Goal: Information Seeking & Learning: Learn about a topic

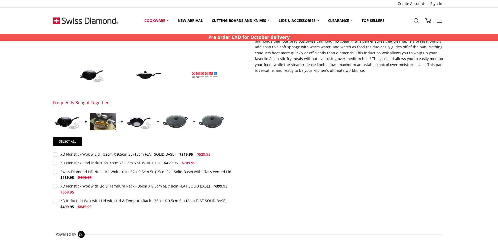
scroll to position [192, 0]
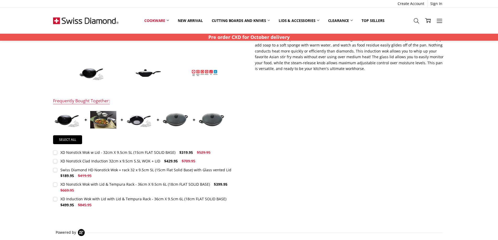
click at [148, 72] on img at bounding box center [148, 73] width 26 height 8
click at [182, 121] on img at bounding box center [175, 120] width 26 height 14
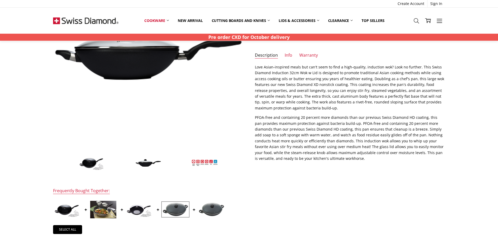
scroll to position [96, 0]
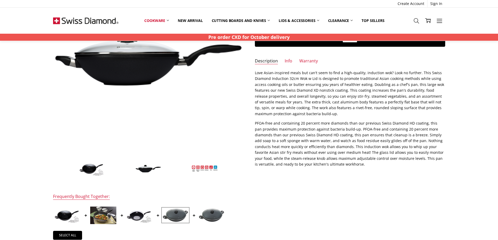
click at [208, 211] on img at bounding box center [212, 216] width 26 height 14
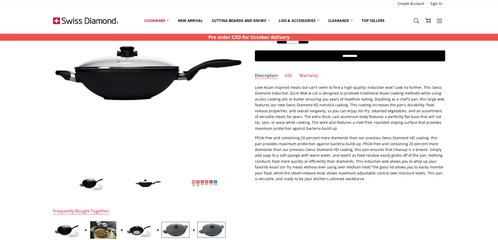
scroll to position [76, 0]
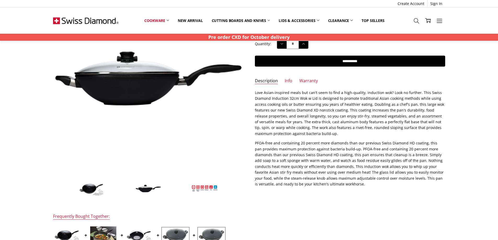
click at [193, 184] on span at bounding box center [205, 189] width 26 height 26
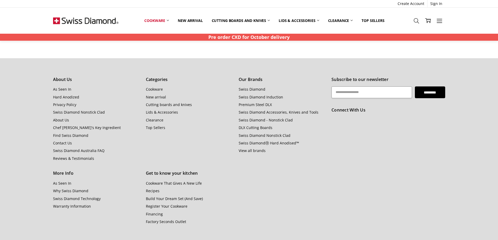
scroll to position [584, 0]
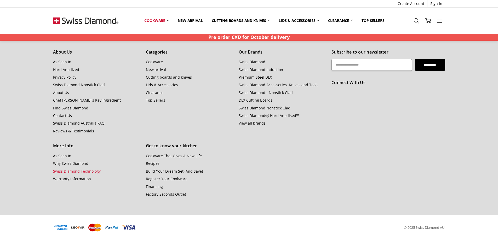
click at [85, 171] on link "Swiss Diamond Technology" at bounding box center [77, 171] width 48 height 5
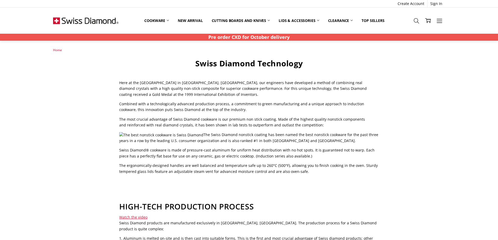
scroll to position [96, 0]
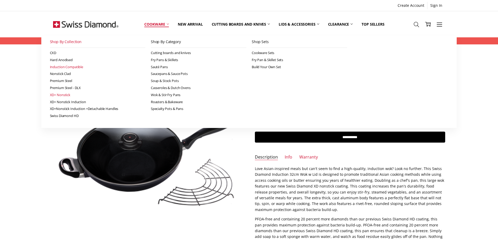
click at [69, 94] on link "XD+ Nonstick" at bounding box center [98, 95] width 96 height 7
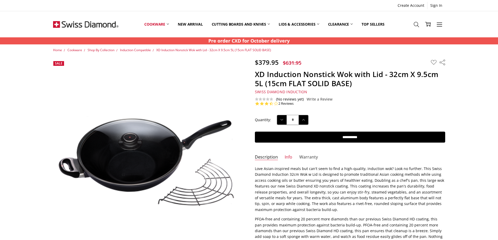
click at [312, 158] on link "Warranty" at bounding box center [309, 158] width 19 height 6
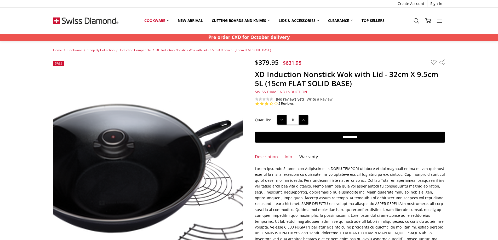
scroll to position [96, 0]
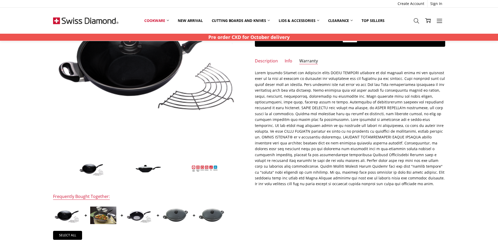
click at [205, 168] on img at bounding box center [205, 169] width 26 height 7
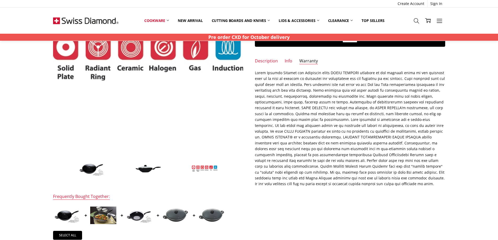
click at [212, 168] on img at bounding box center [205, 169] width 26 height 7
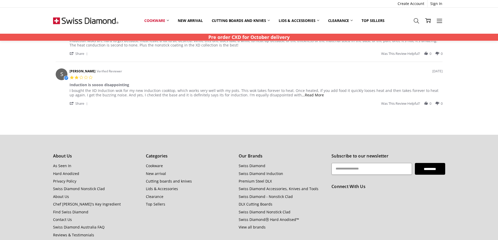
scroll to position [584, 0]
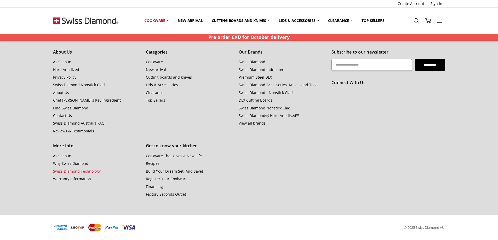
click at [70, 170] on link "Swiss Diamond Technology" at bounding box center [77, 171] width 48 height 5
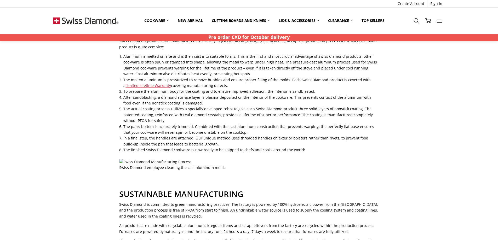
scroll to position [192, 0]
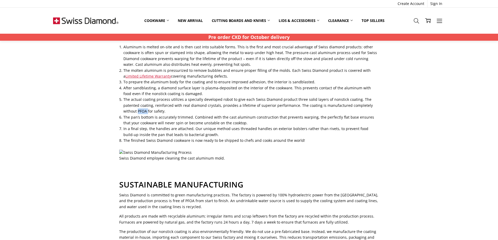
drag, startPoint x: 148, startPoint y: 105, endPoint x: 137, endPoint y: 106, distance: 11.0
click at [137, 106] on li "The actual coating process utilizes a specially developed robot to give each Sw…" at bounding box center [251, 106] width 255 height 18
